Goal: Task Accomplishment & Management: Use online tool/utility

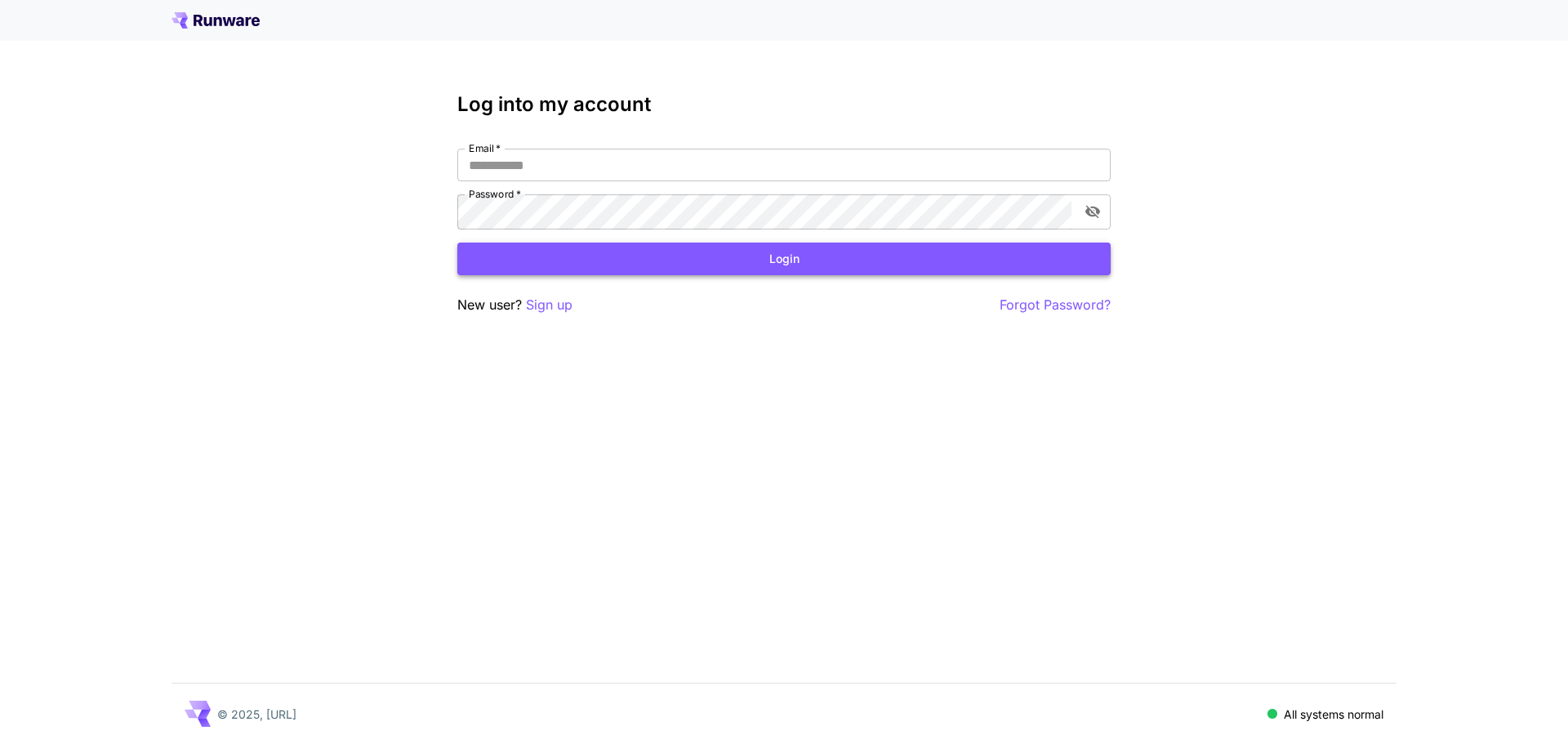
type input "**********"
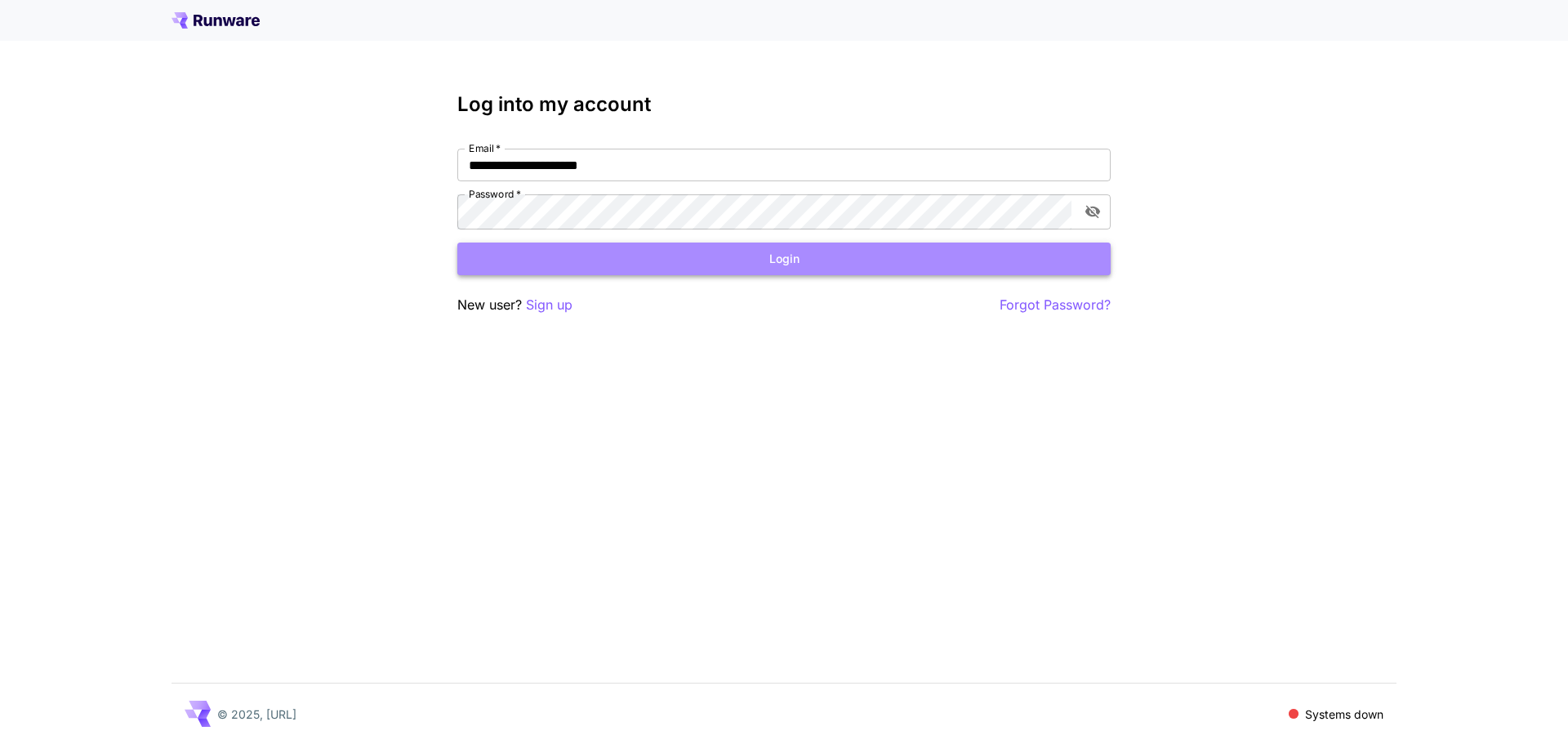
click at [772, 276] on button "Login" at bounding box center [784, 259] width 653 height 33
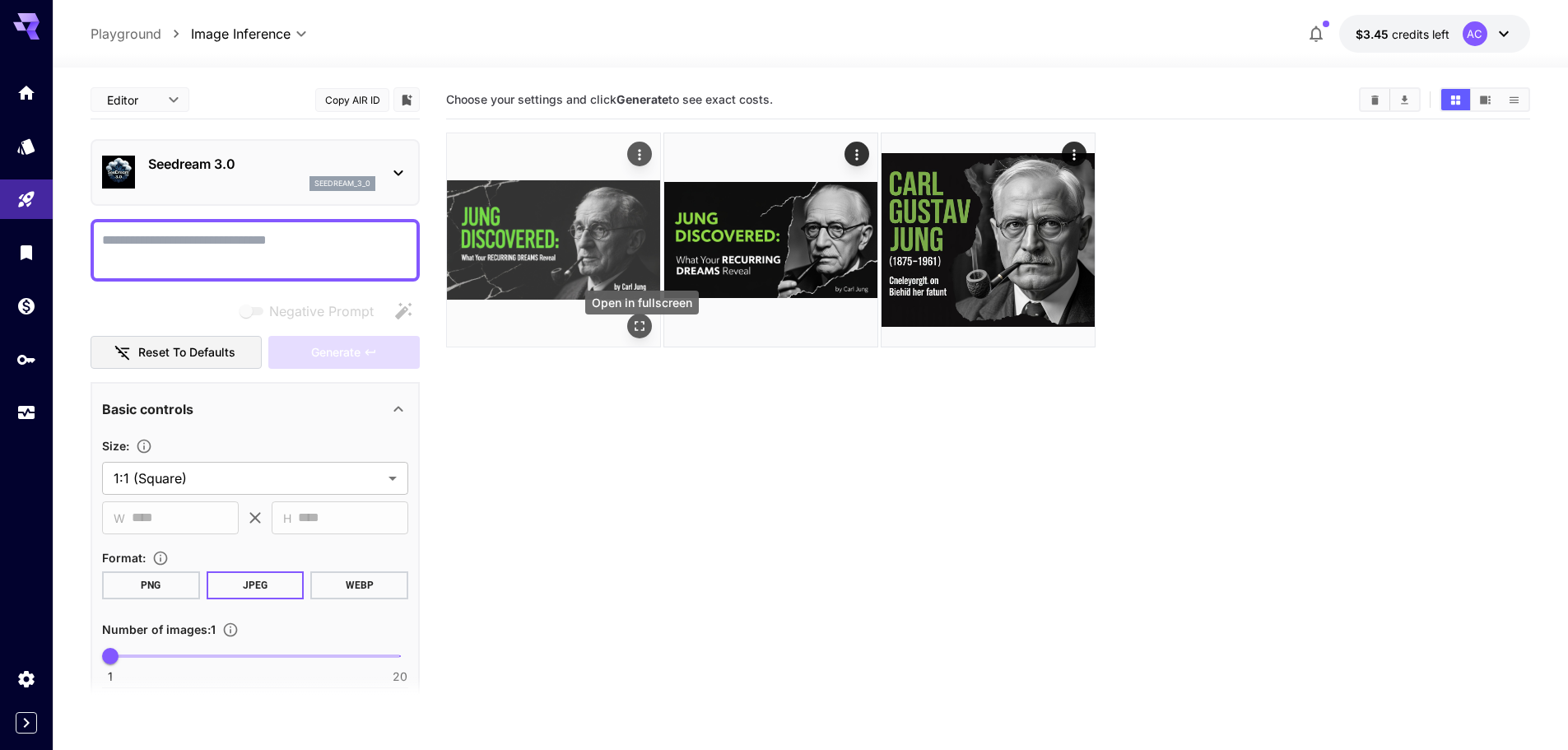
click at [639, 335] on icon "Open in fullscreen" at bounding box center [639, 326] width 17 height 17
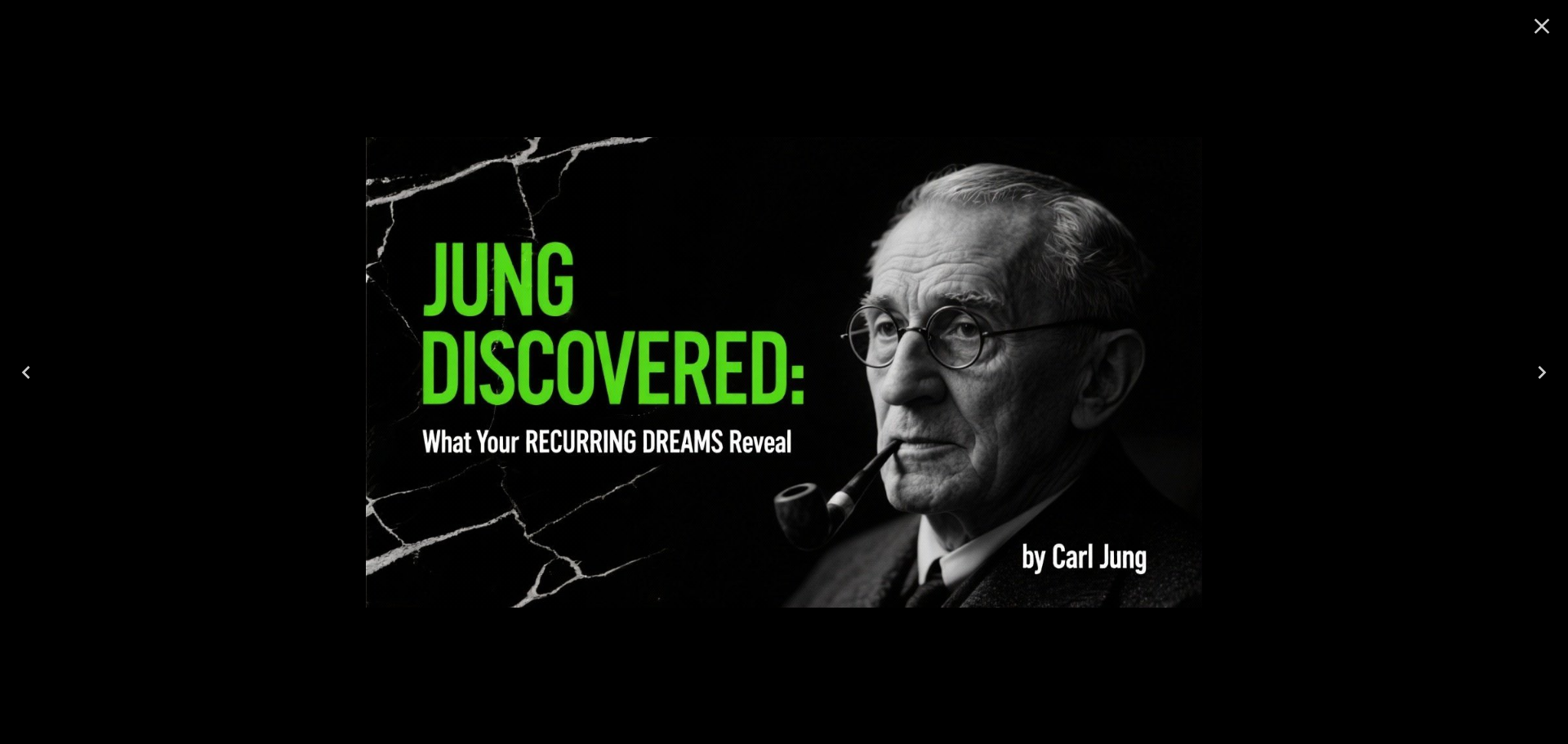
click at [175, 55] on div at bounding box center [784, 372] width 1568 height 744
click at [363, 29] on div at bounding box center [784, 372] width 1568 height 744
click at [1537, 24] on icon "Close" at bounding box center [1541, 26] width 26 height 26
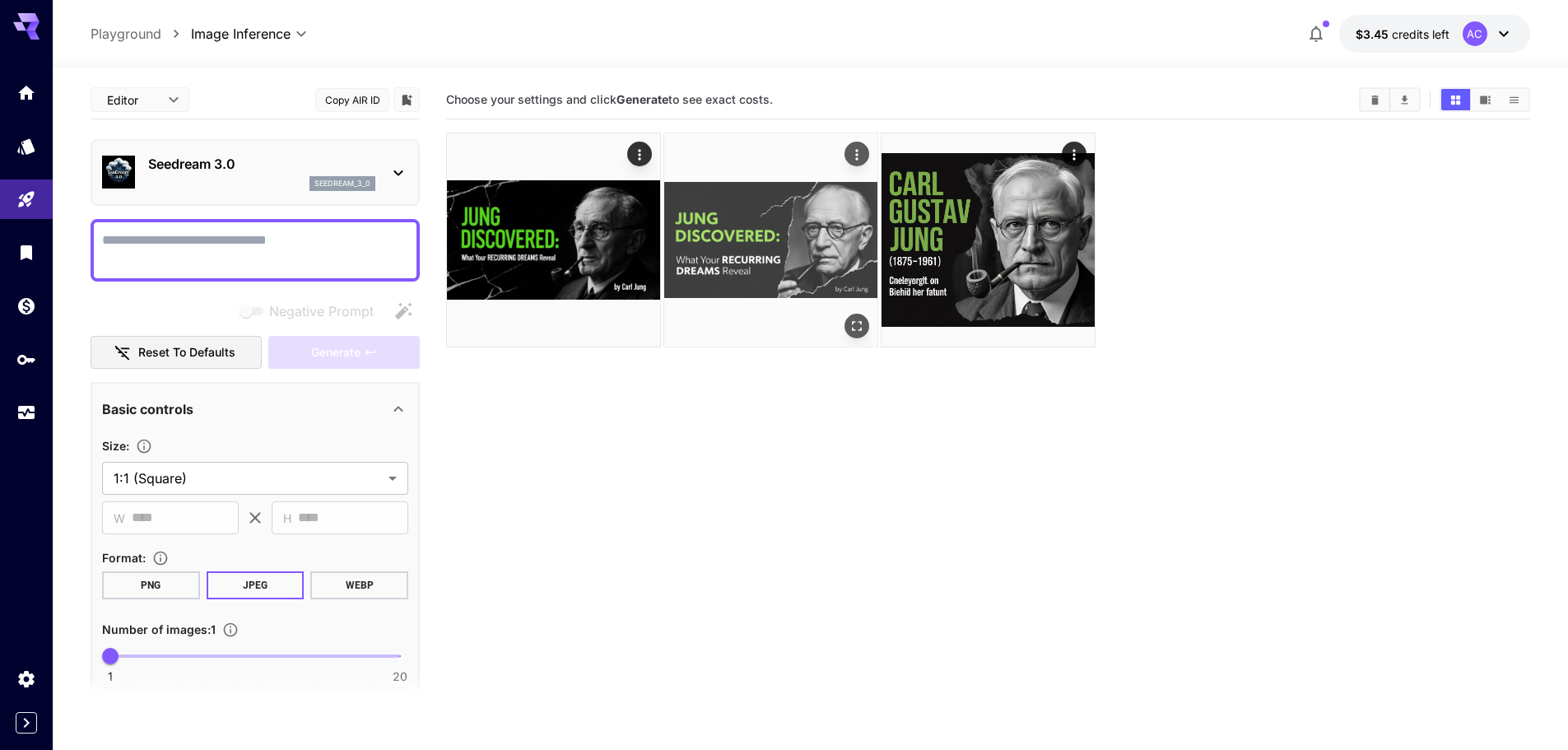
click at [787, 251] on img at bounding box center [771, 240] width 213 height 213
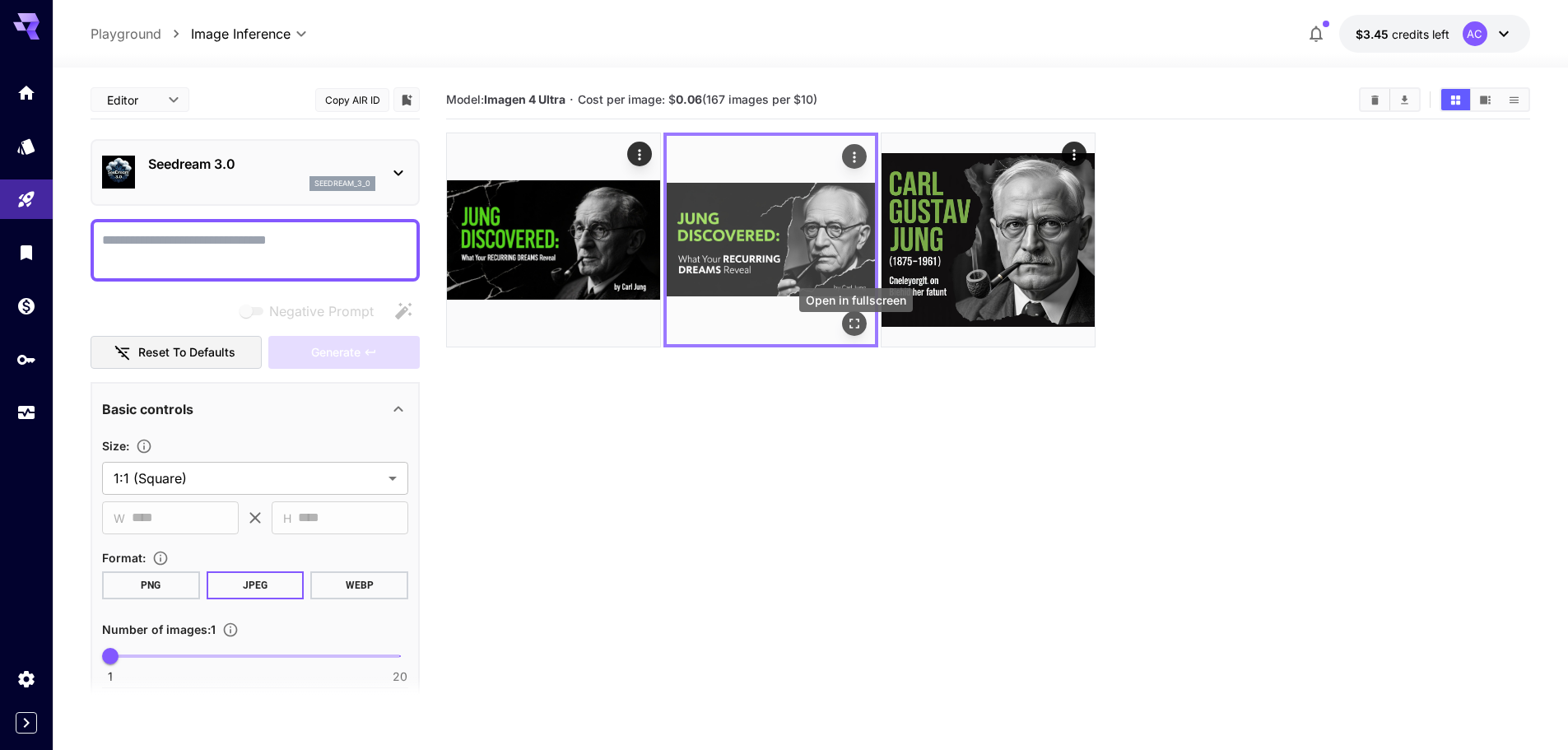
click at [852, 328] on icon "Open in fullscreen" at bounding box center [854, 324] width 17 height 17
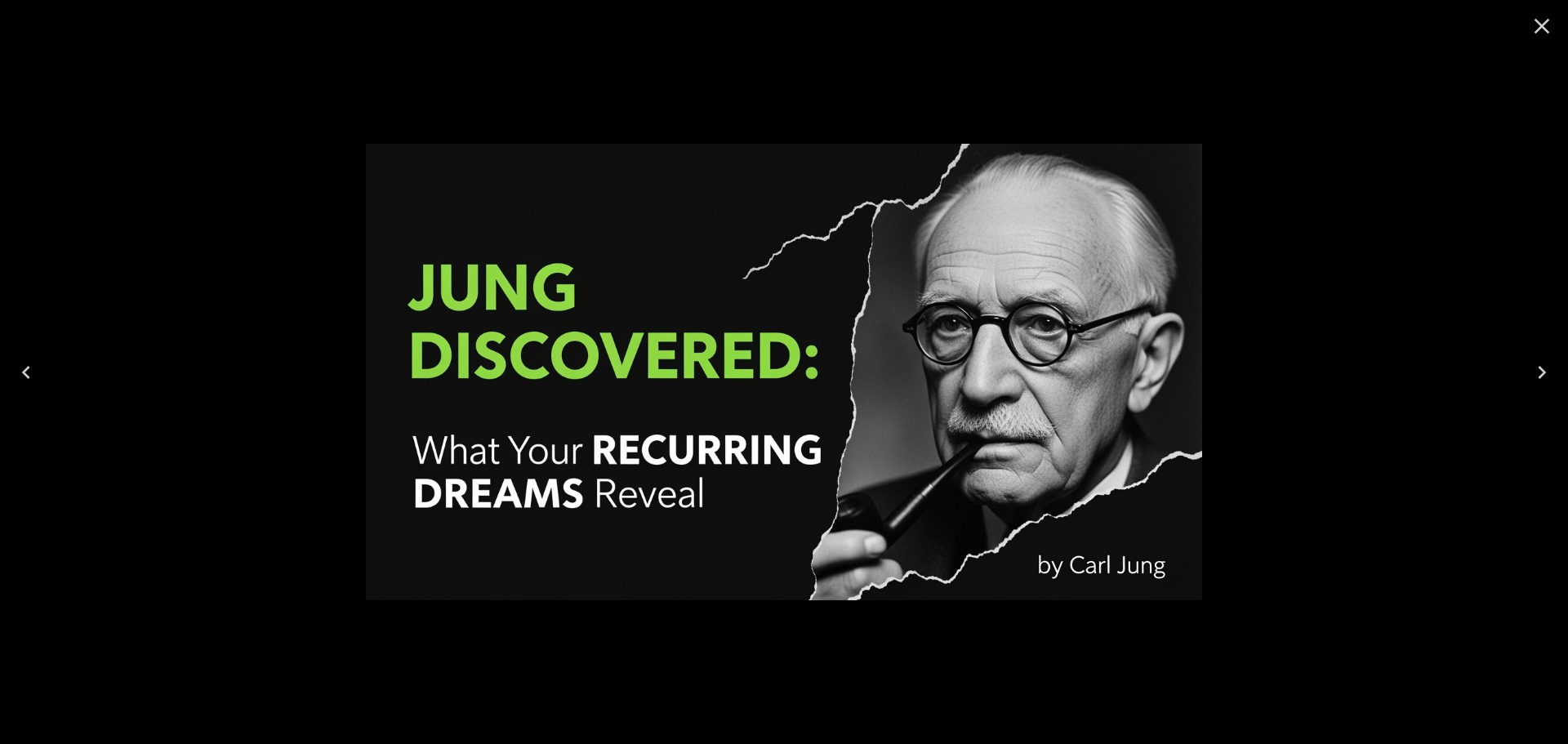
click at [1536, 30] on icon "Close" at bounding box center [1541, 26] width 26 height 26
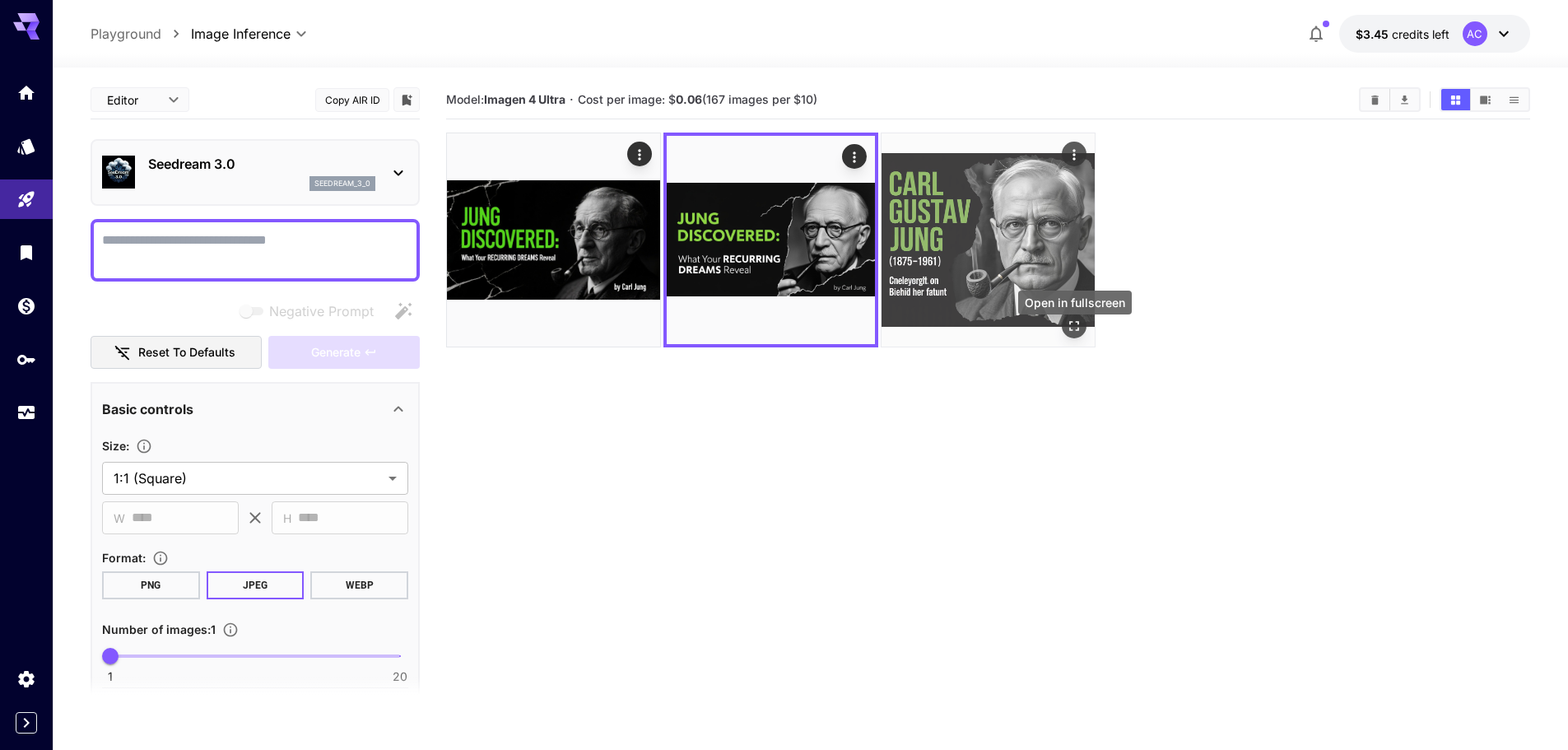
click at [1075, 335] on icon "Open in fullscreen" at bounding box center [1074, 326] width 17 height 17
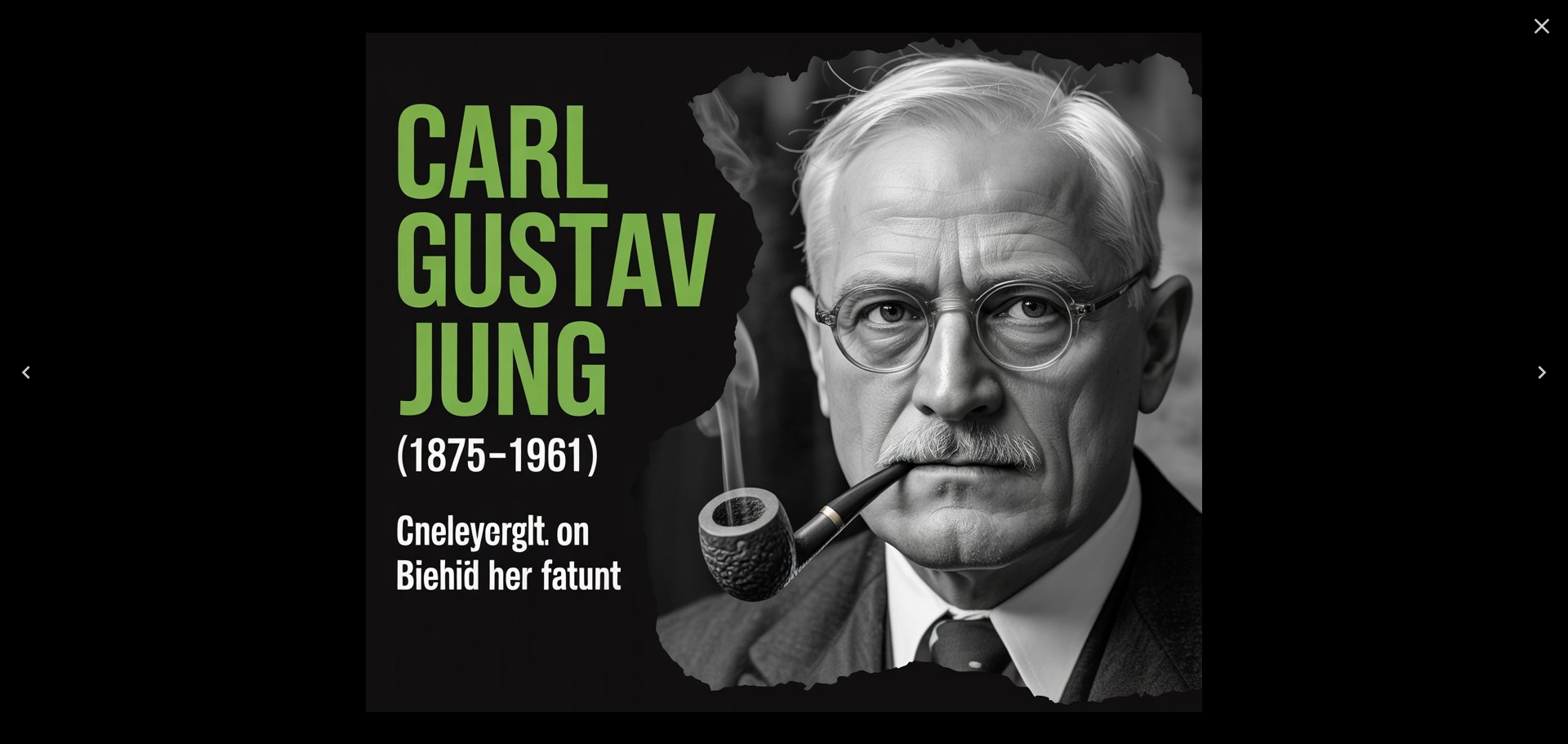
click at [1541, 22] on icon "Close" at bounding box center [1541, 26] width 26 height 26
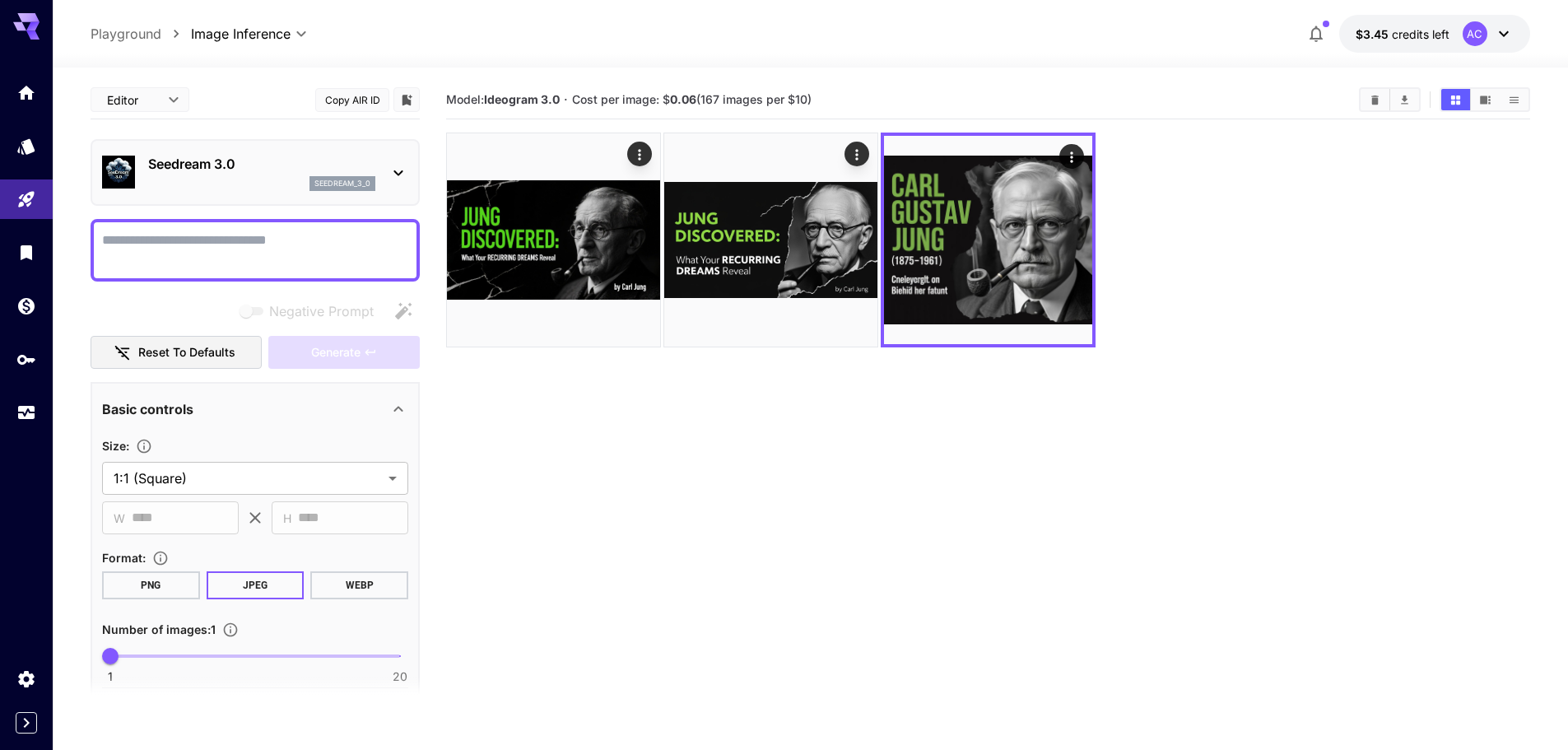
click at [1477, 282] on div at bounding box center [988, 240] width 1084 height 215
